Goal: Information Seeking & Learning: Find specific fact

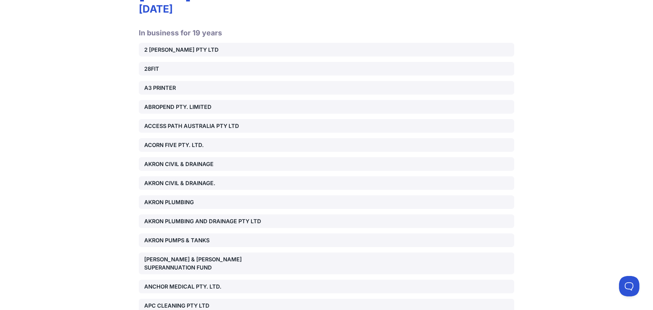
scroll to position [666, 0]
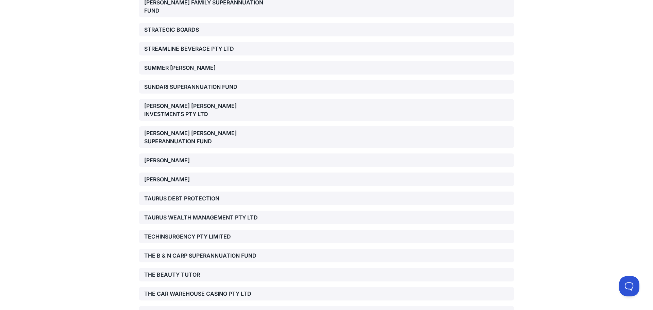
click at [206, 232] on div "TECHINSURGENCY PTY LIMITED" at bounding box center [204, 236] width 120 height 8
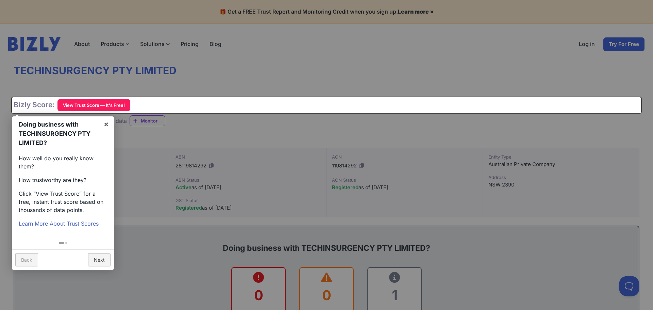
click at [317, 130] on div at bounding box center [326, 155] width 653 height 310
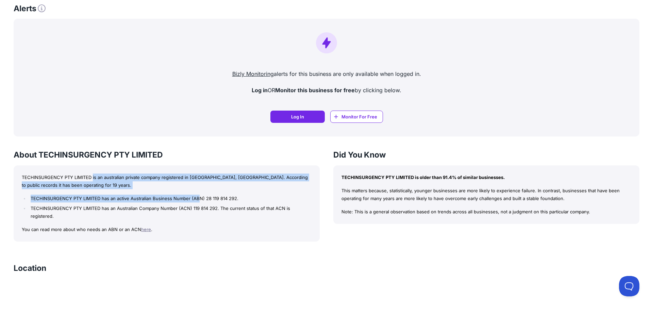
drag, startPoint x: 93, startPoint y: 179, endPoint x: 197, endPoint y: 190, distance: 105.4
click at [197, 190] on div "TECHINSURGENCY PTY LIMITED is an australian private company registered in NSW, …" at bounding box center [167, 203] width 306 height 76
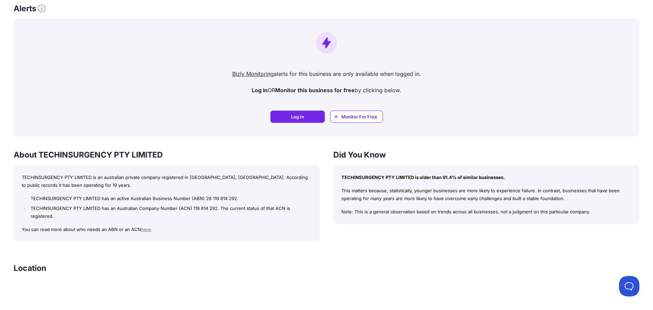
click at [246, 195] on li "TECHINSURGENCY PTY LIMITED has an active Australian Business Number (ABN) 28 11…" at bounding box center [170, 199] width 283 height 8
click at [203, 193] on div "TECHINSURGENCY PTY LIMITED is an australian private company registered in NSW, …" at bounding box center [167, 203] width 306 height 76
click at [264, 197] on li "TECHINSURGENCY PTY LIMITED has an active Australian Business Number (ABN) 28 11…" at bounding box center [170, 199] width 283 height 8
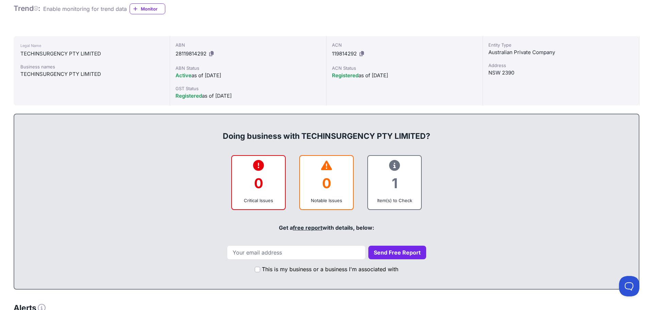
scroll to position [0, 0]
